Goal: Information Seeking & Learning: Learn about a topic

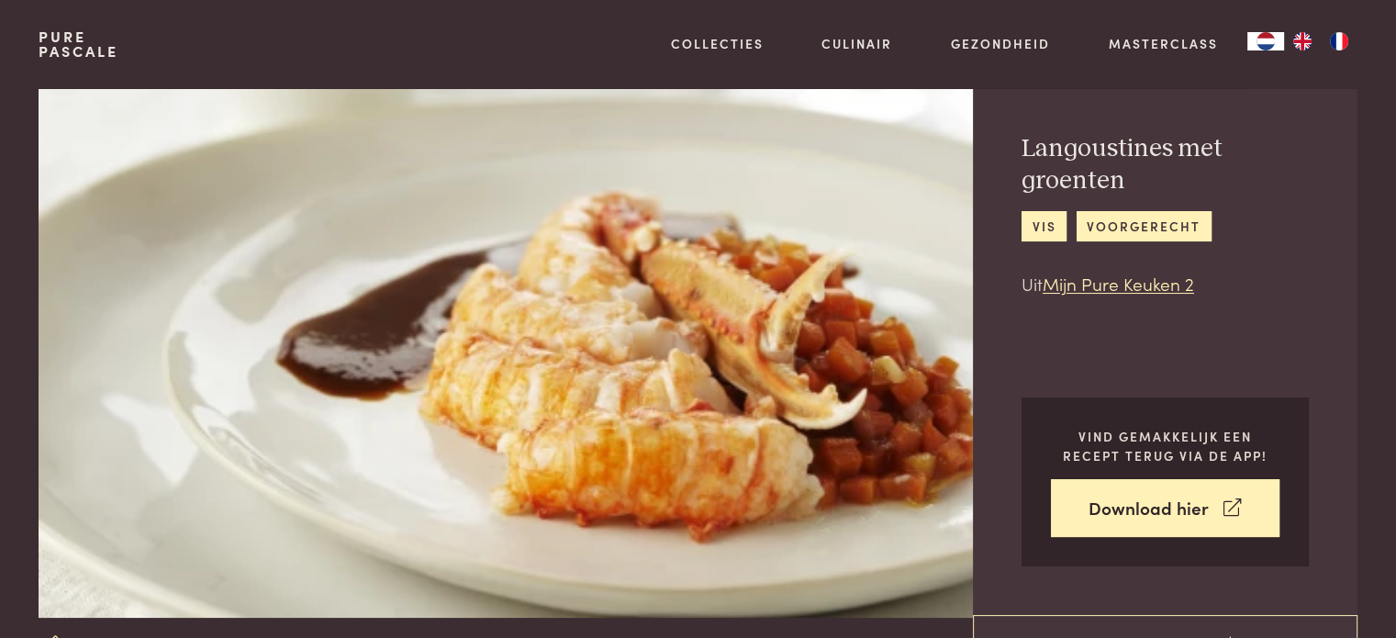
scroll to position [92, 0]
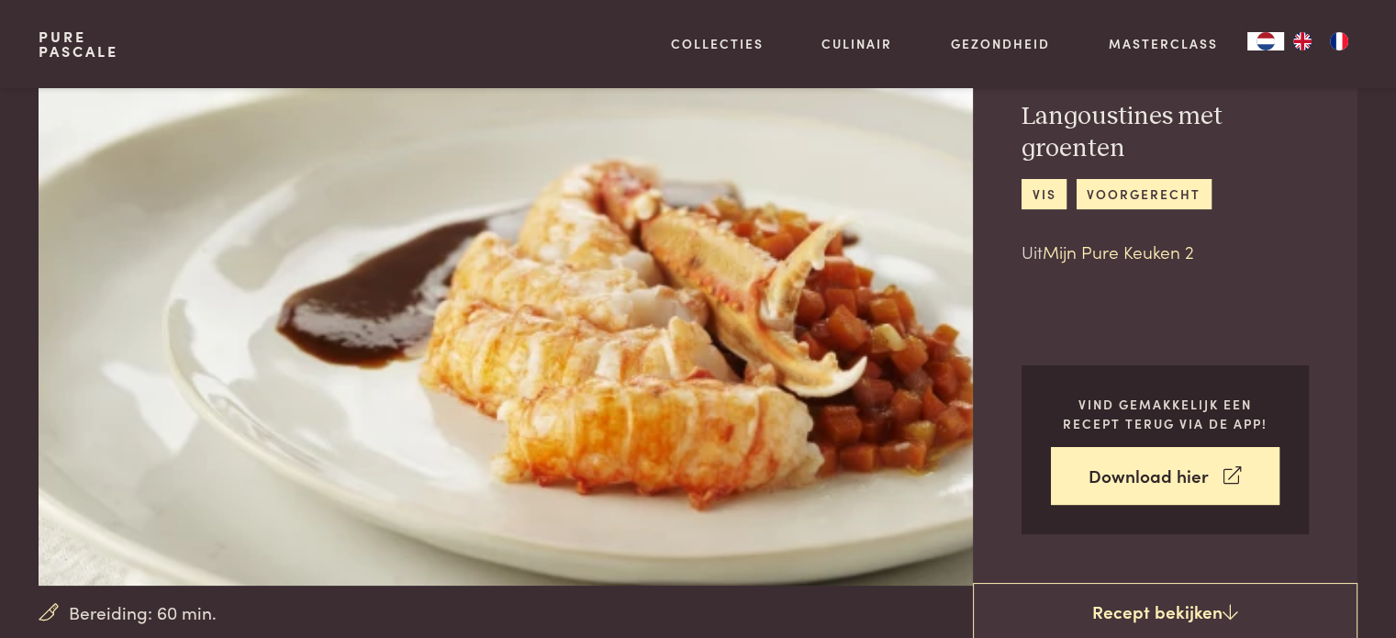
click at [1131, 255] on link "Mijn Pure Keuken 2" at bounding box center [1117, 251] width 151 height 25
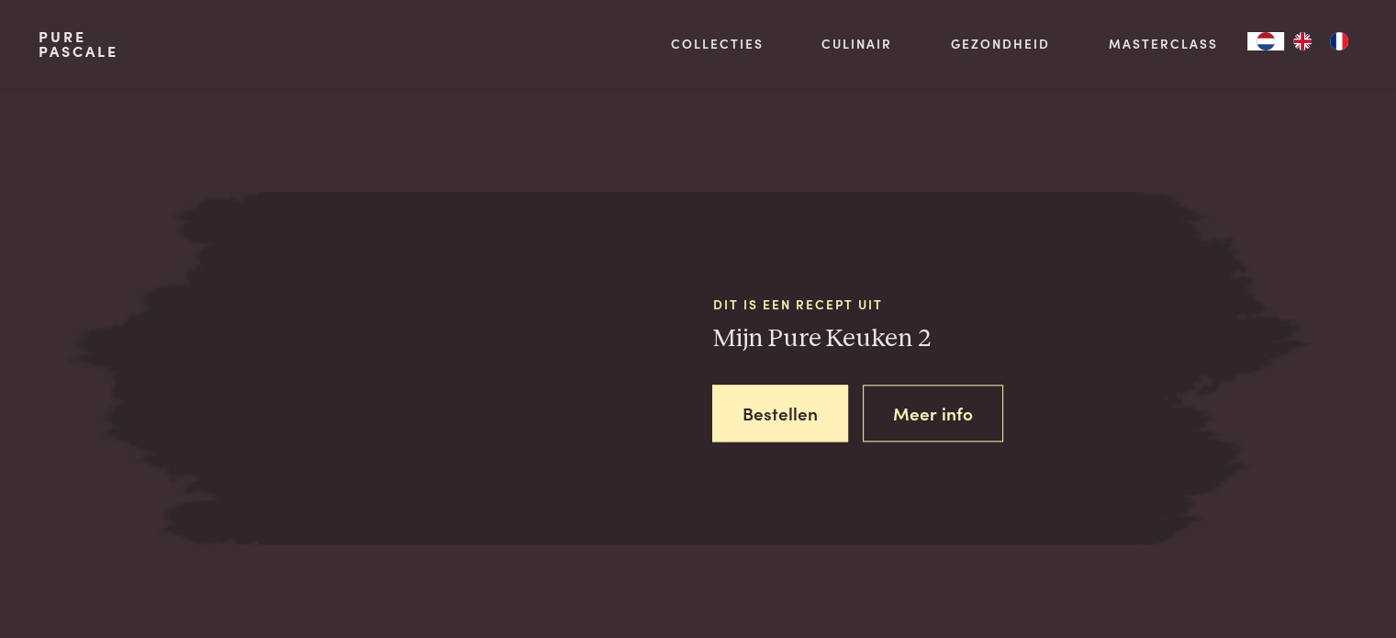
scroll to position [2205, 0]
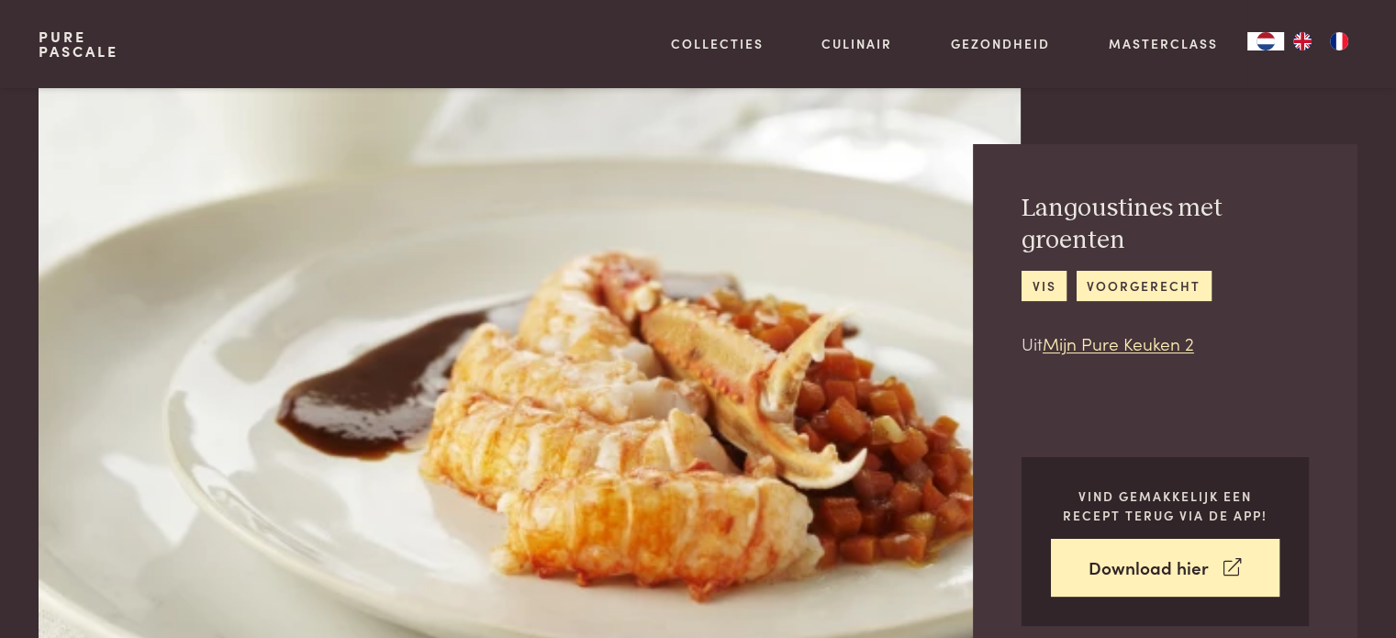
scroll to position [2205, 0]
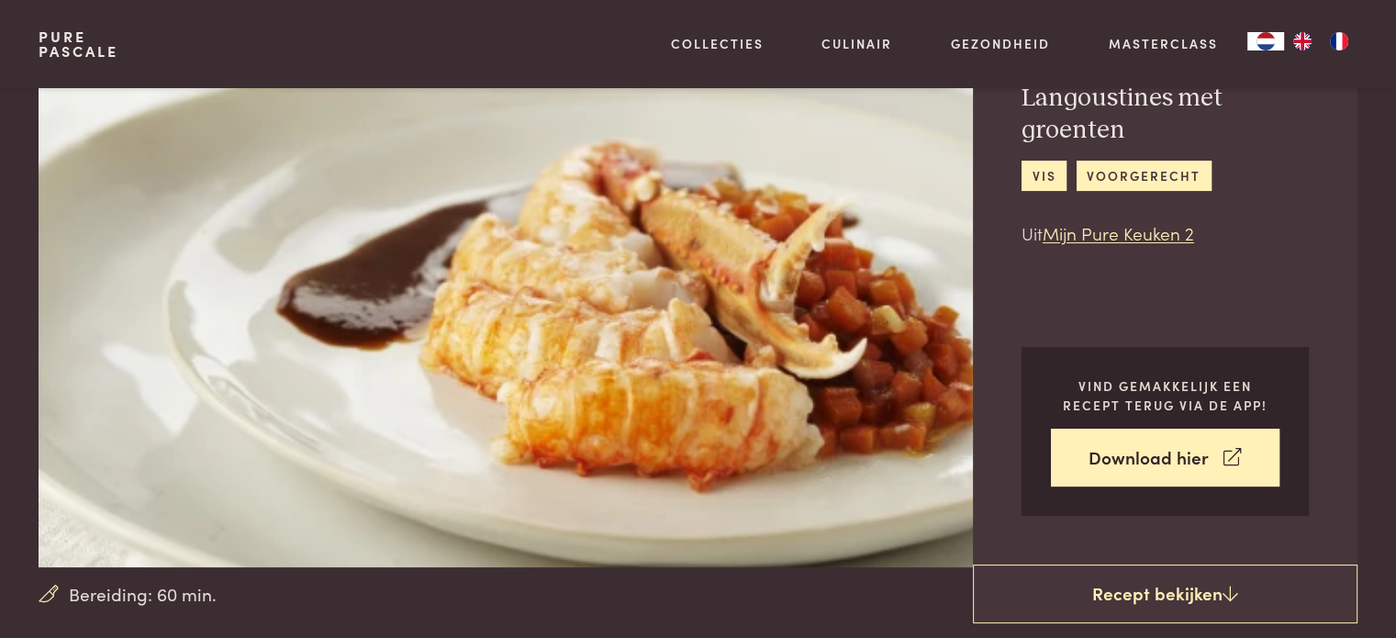
scroll to position [92, 0]
